Goal: Complete application form

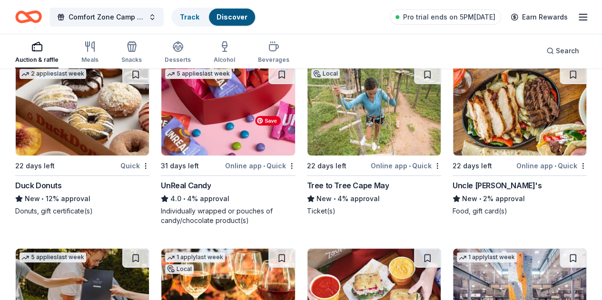
scroll to position [3543, 0]
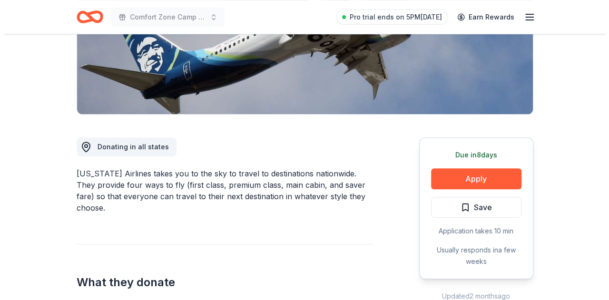
scroll to position [194, 0]
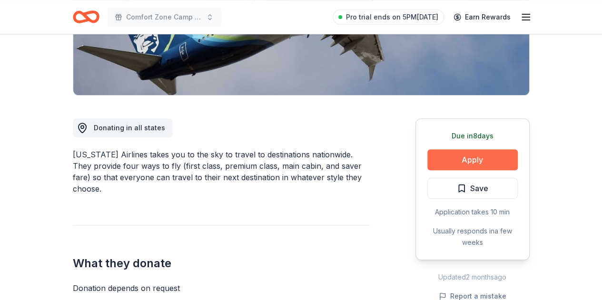
click at [479, 153] on button "Apply" at bounding box center [472, 159] width 90 height 21
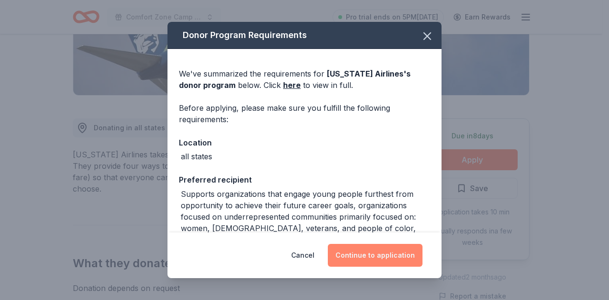
click at [375, 252] on button "Continue to application" at bounding box center [375, 255] width 95 height 23
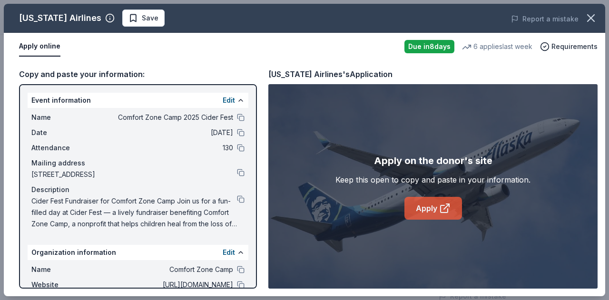
click at [409, 213] on link "Apply" at bounding box center [434, 208] width 58 height 23
